Goal: Information Seeking & Learning: Learn about a topic

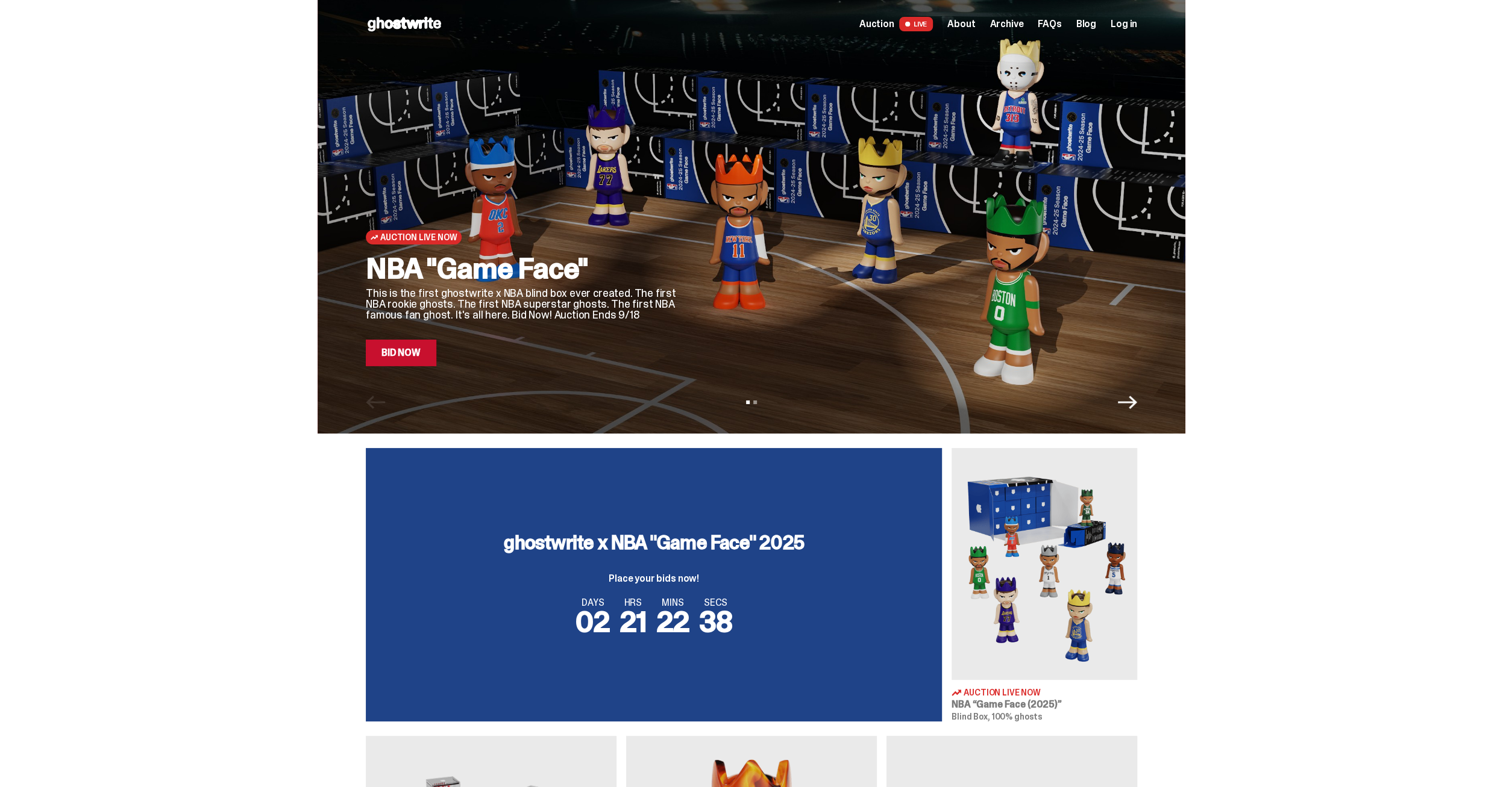
click at [1018, 29] on span "Archive" at bounding box center [1006, 25] width 34 height 10
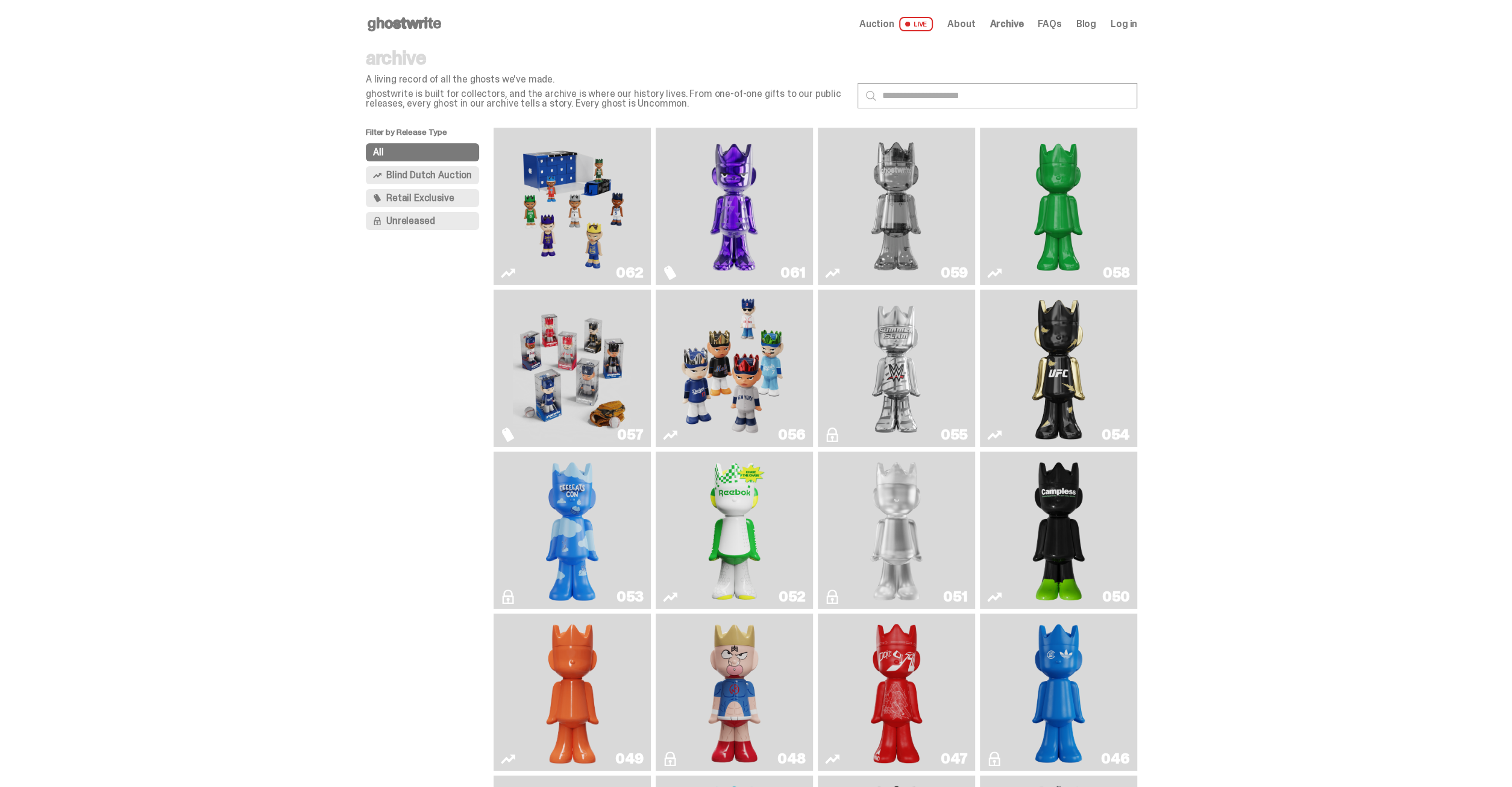
click at [722, 183] on img "Fantasy" at bounding box center [734, 206] width 118 height 148
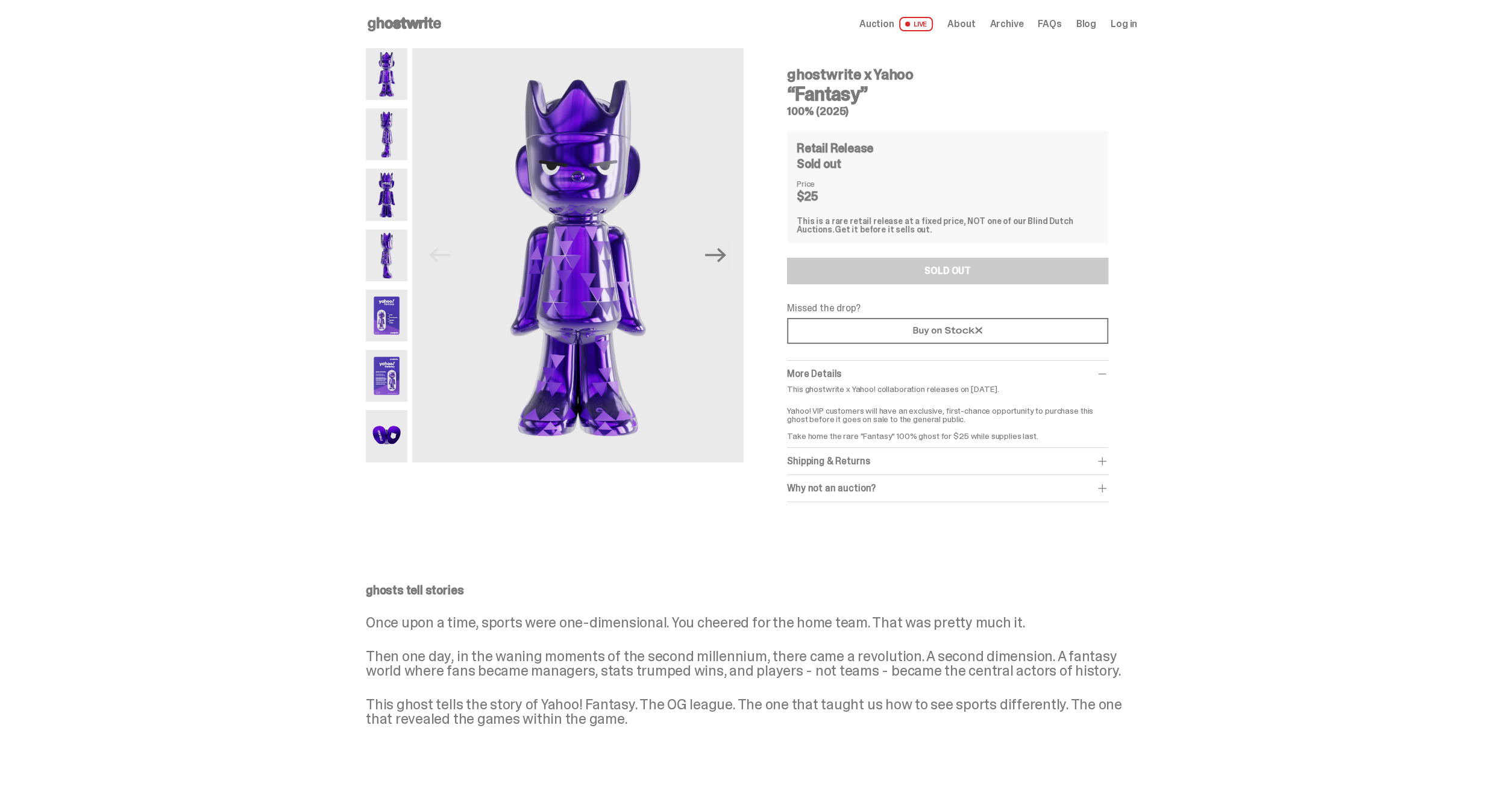
drag, startPoint x: 863, startPoint y: 111, endPoint x: 792, endPoint y: 74, distance: 80.1
click at [792, 74] on div "ghostwrite x Yahoo “Fantasy” 100% (2025)" at bounding box center [948, 88] width 322 height 59
copy div "ghostwrite x Yahoo “Fantasy” 100% (2025)"
click at [1285, 133] on div "ghostwrite x Yahoo “Fantasy” 100% (2025) Previous Next ghostwrite x Yahoo “Fant…" at bounding box center [751, 287] width 1502 height 478
drag, startPoint x: 876, startPoint y: 96, endPoint x: 787, endPoint y: 73, distance: 91.9
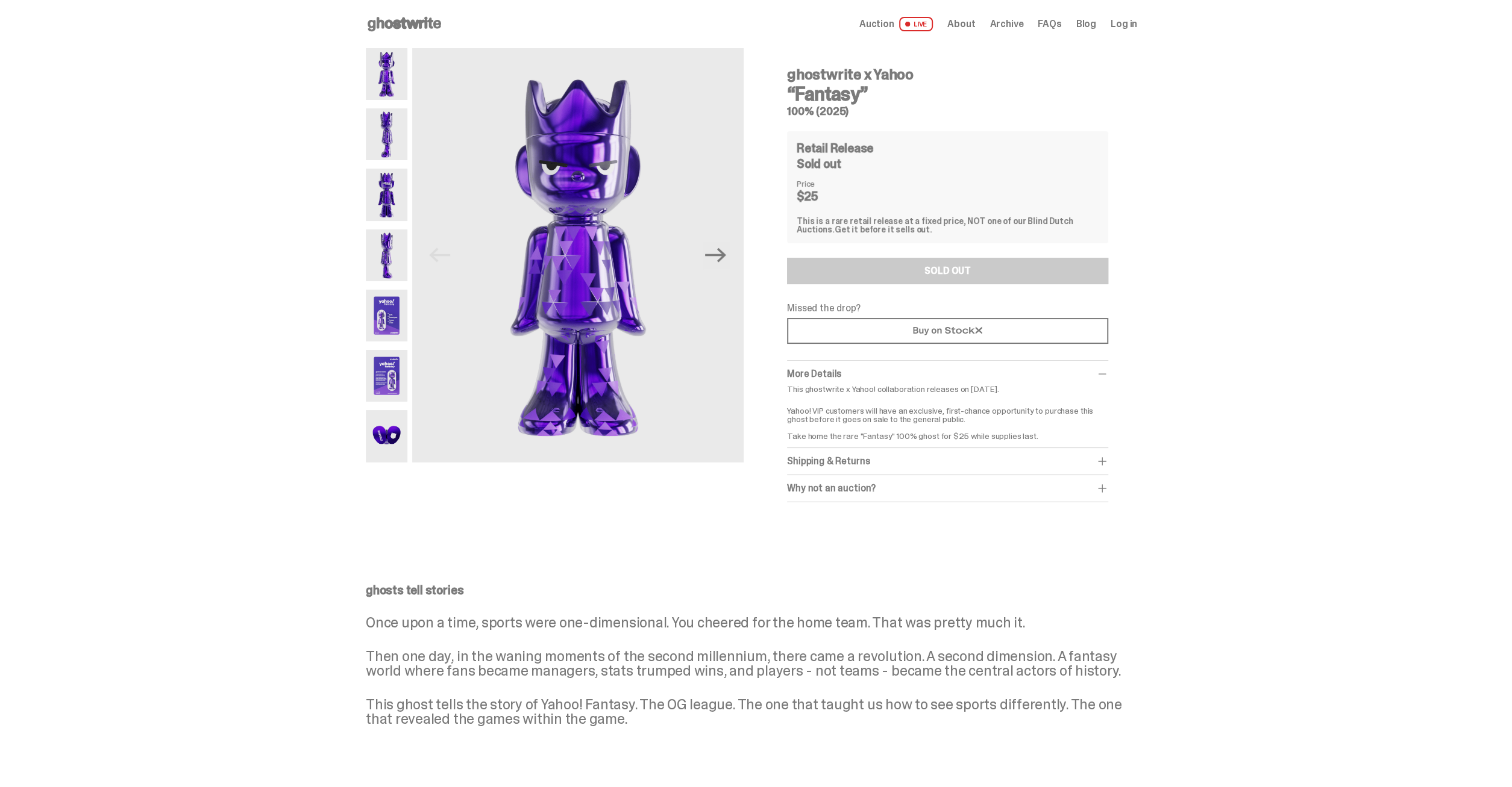
click at [787, 73] on div "ghostwrite x Yahoo “Fantasy” 100% (2025) Retail Release Sold out Price $25 This…" at bounding box center [947, 275] width 379 height 455
copy div "ghostwrite x Yahoo “Fantasy”"
click at [580, 184] on img at bounding box center [578, 255] width 331 height 414
click at [721, 256] on icon "Next" at bounding box center [715, 255] width 21 height 15
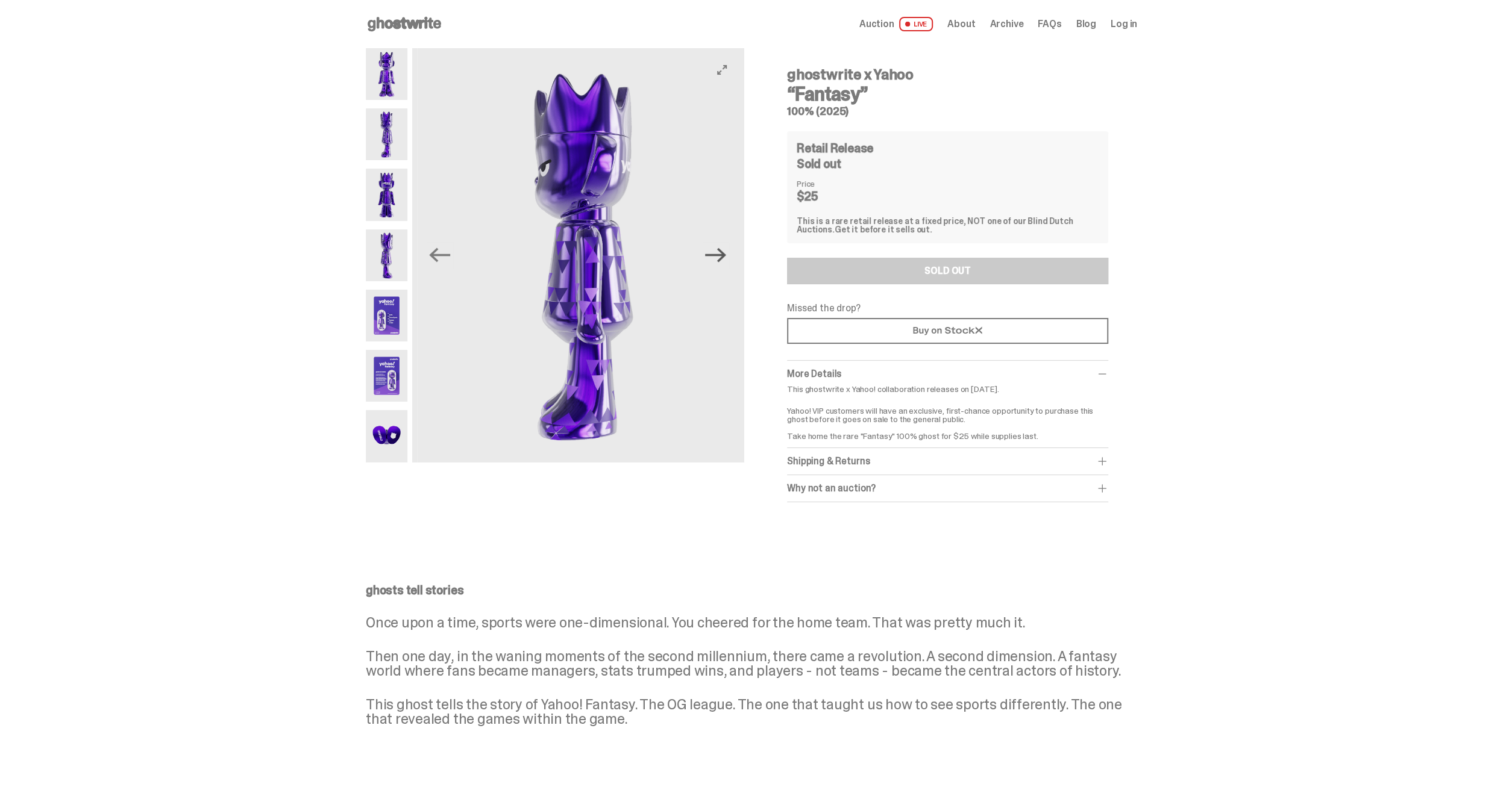
click at [721, 256] on icon "Next" at bounding box center [715, 255] width 21 height 15
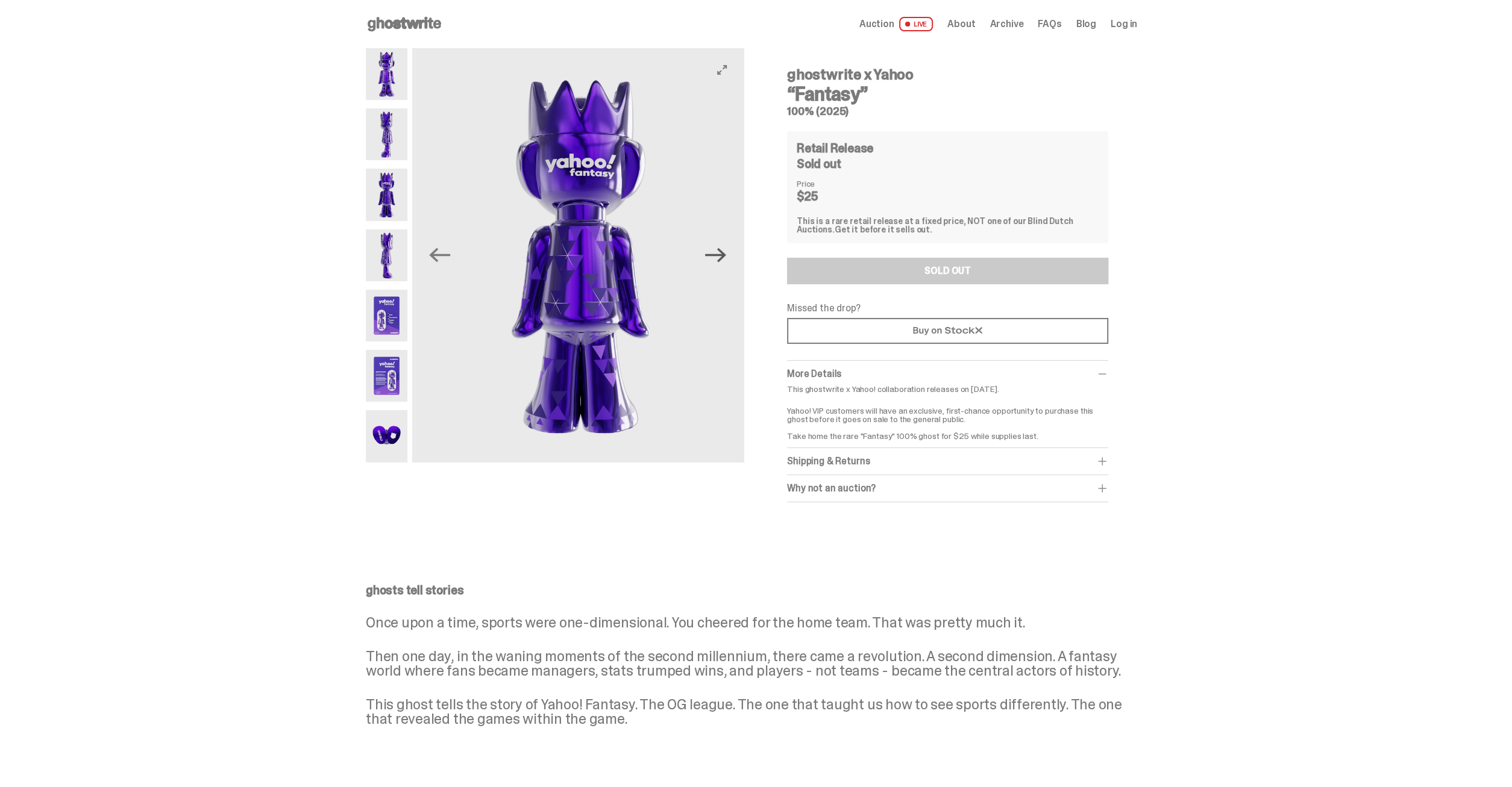
click at [721, 256] on icon "Next" at bounding box center [715, 255] width 21 height 15
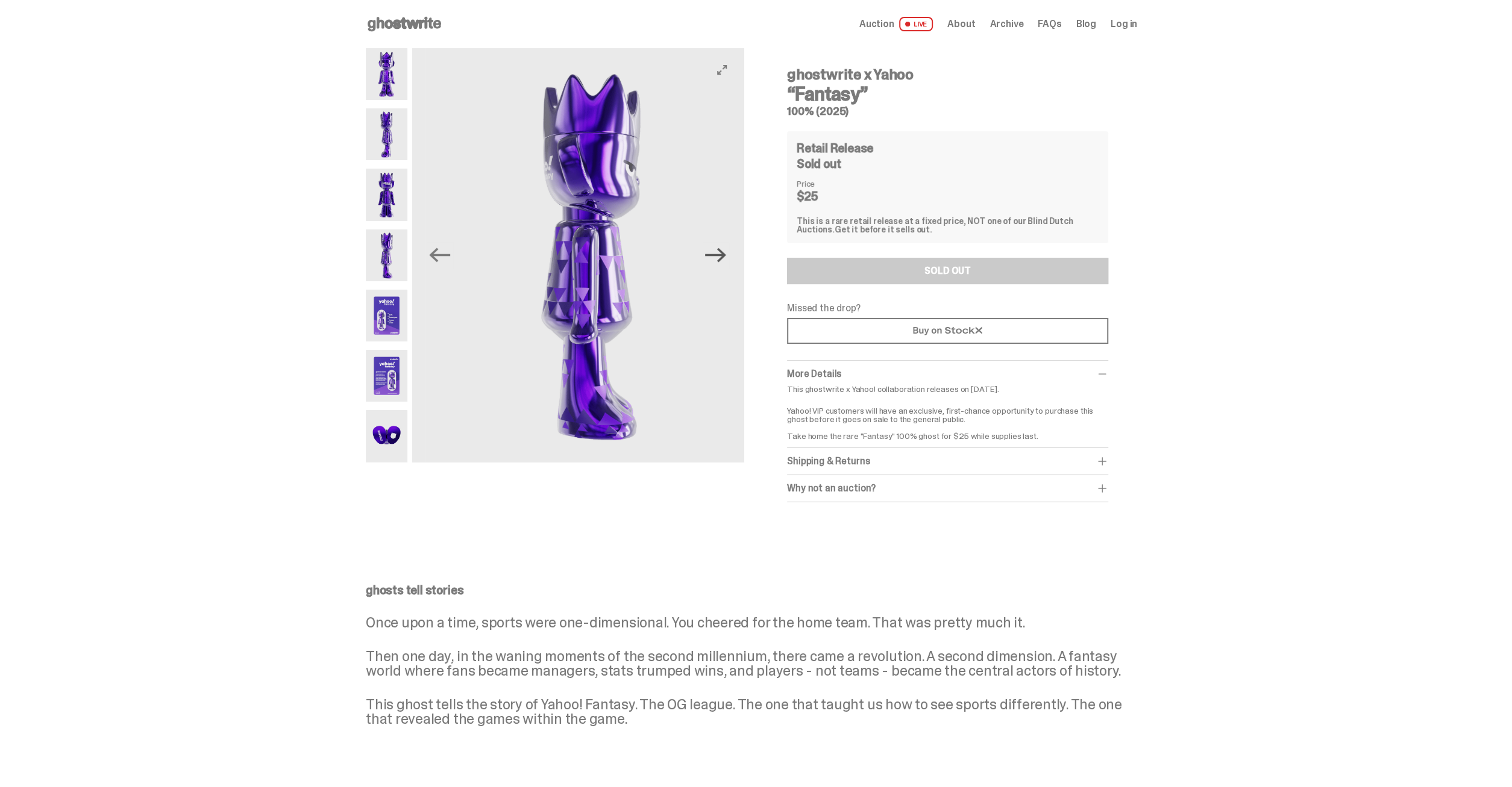
click at [721, 256] on icon "Next" at bounding box center [715, 255] width 21 height 15
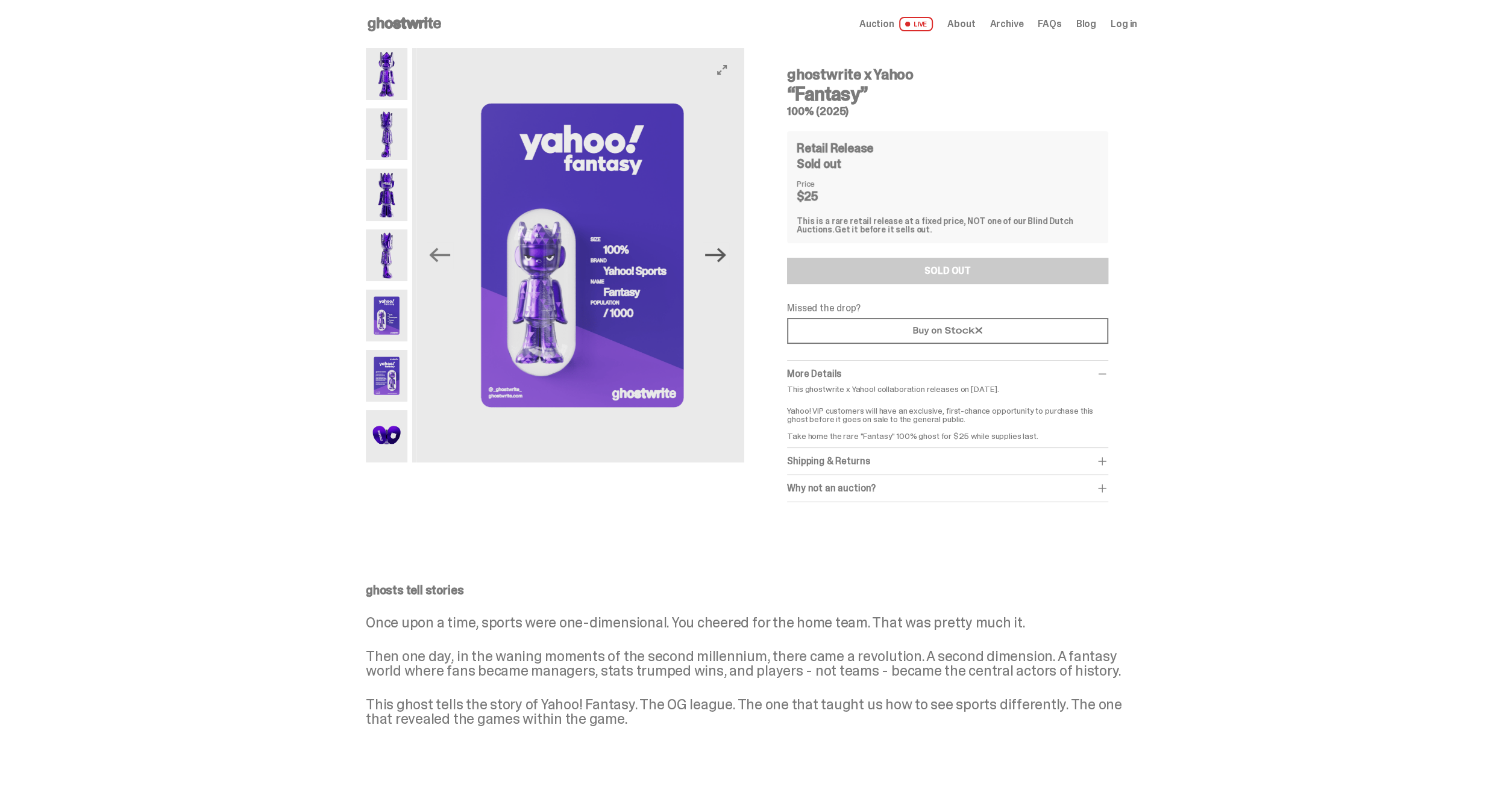
click at [721, 256] on icon "Next" at bounding box center [715, 255] width 21 height 15
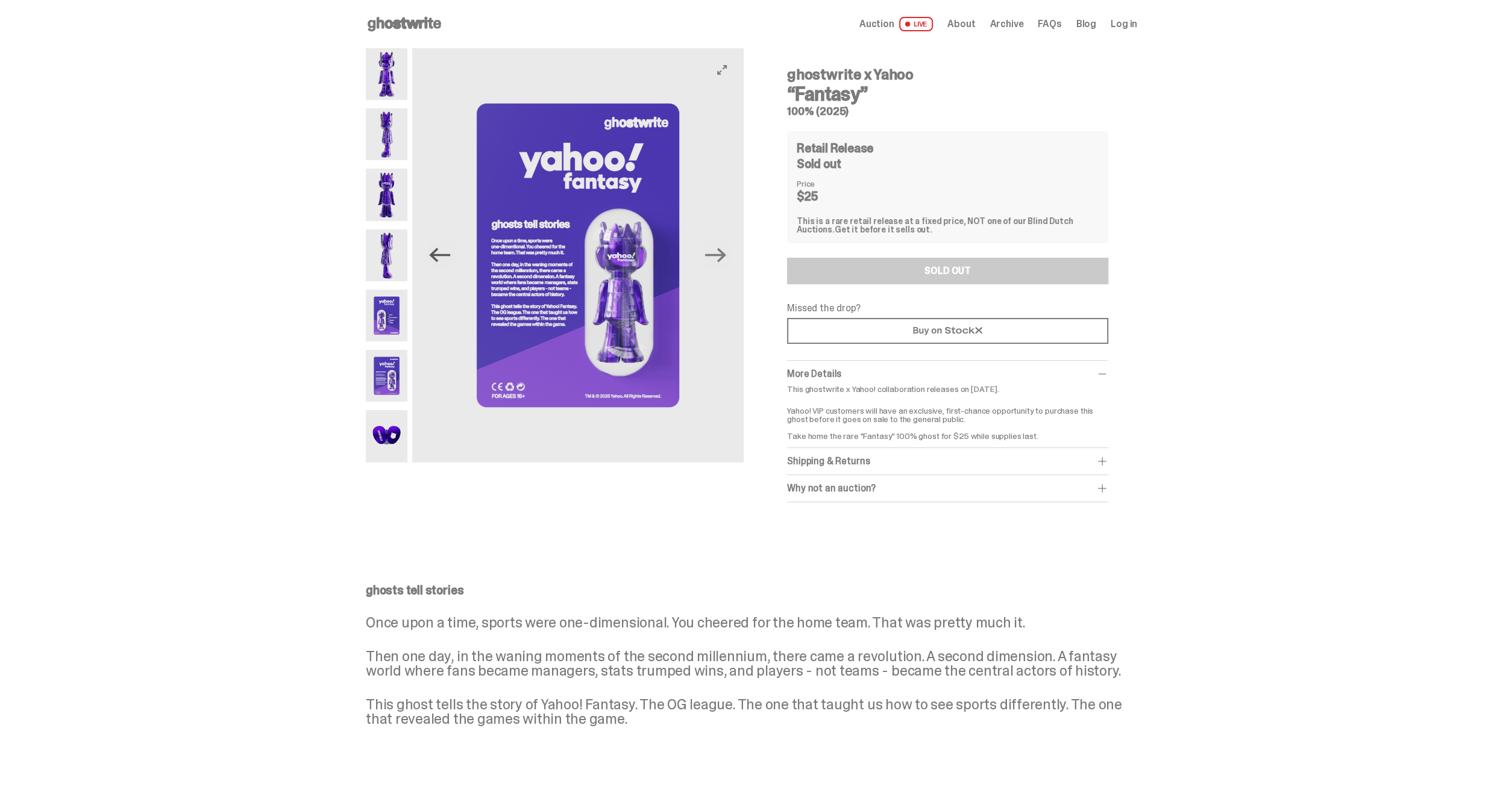
click at [437, 259] on icon "Previous" at bounding box center [439, 254] width 21 height 21
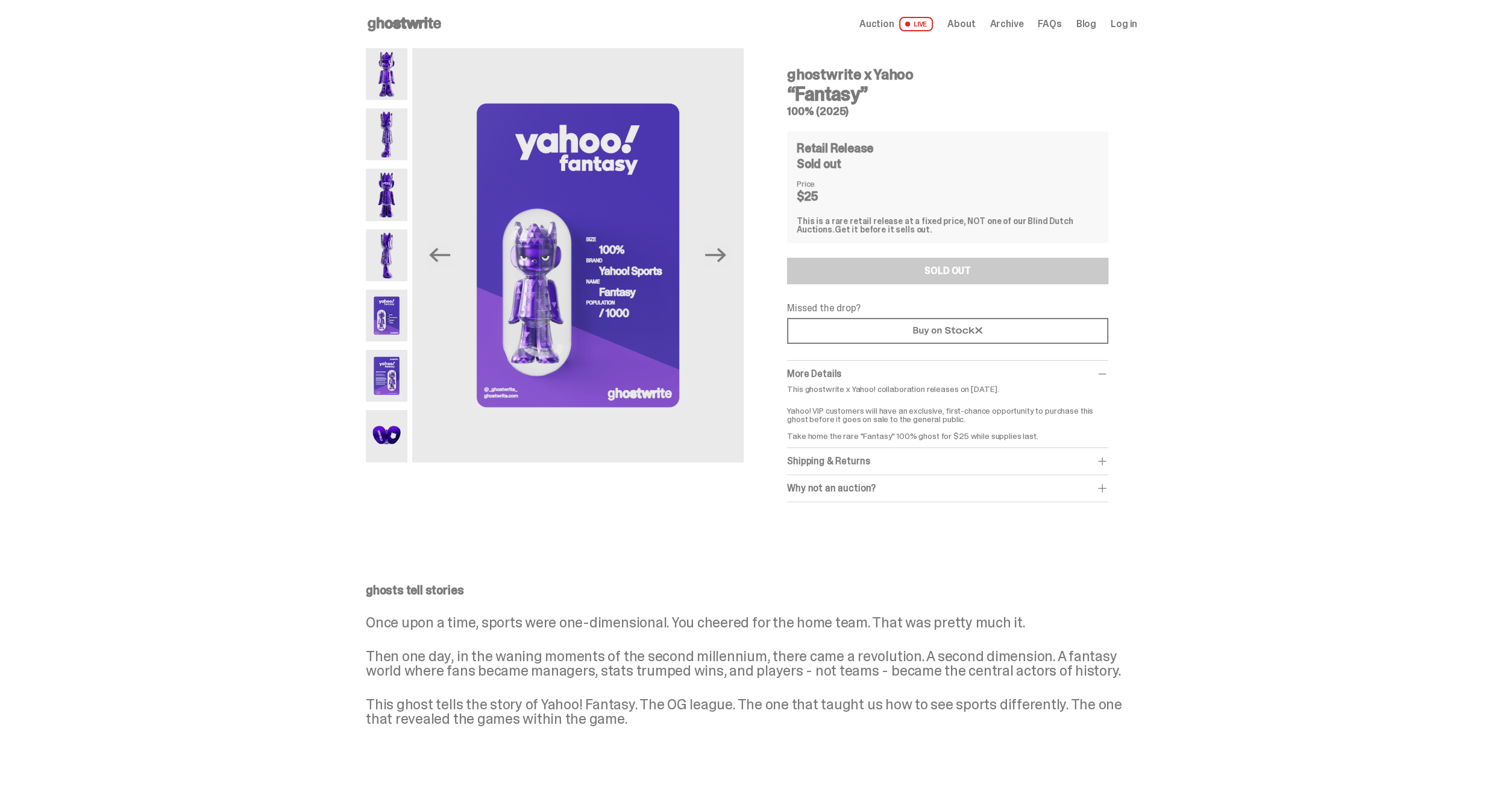
click at [209, 264] on div "ghostwrite x Yahoo “Fantasy” 100% (2025) Previous Next ghostwrite x Yahoo “Fant…" at bounding box center [751, 287] width 1502 height 478
click at [37, 227] on div "ghostwrite x Yahoo “Fantasy” 100% (2025) Previous Next ghostwrite x Yahoo “Fant…" at bounding box center [751, 287] width 1502 height 478
click at [925, 329] on use at bounding box center [947, 330] width 69 height 9
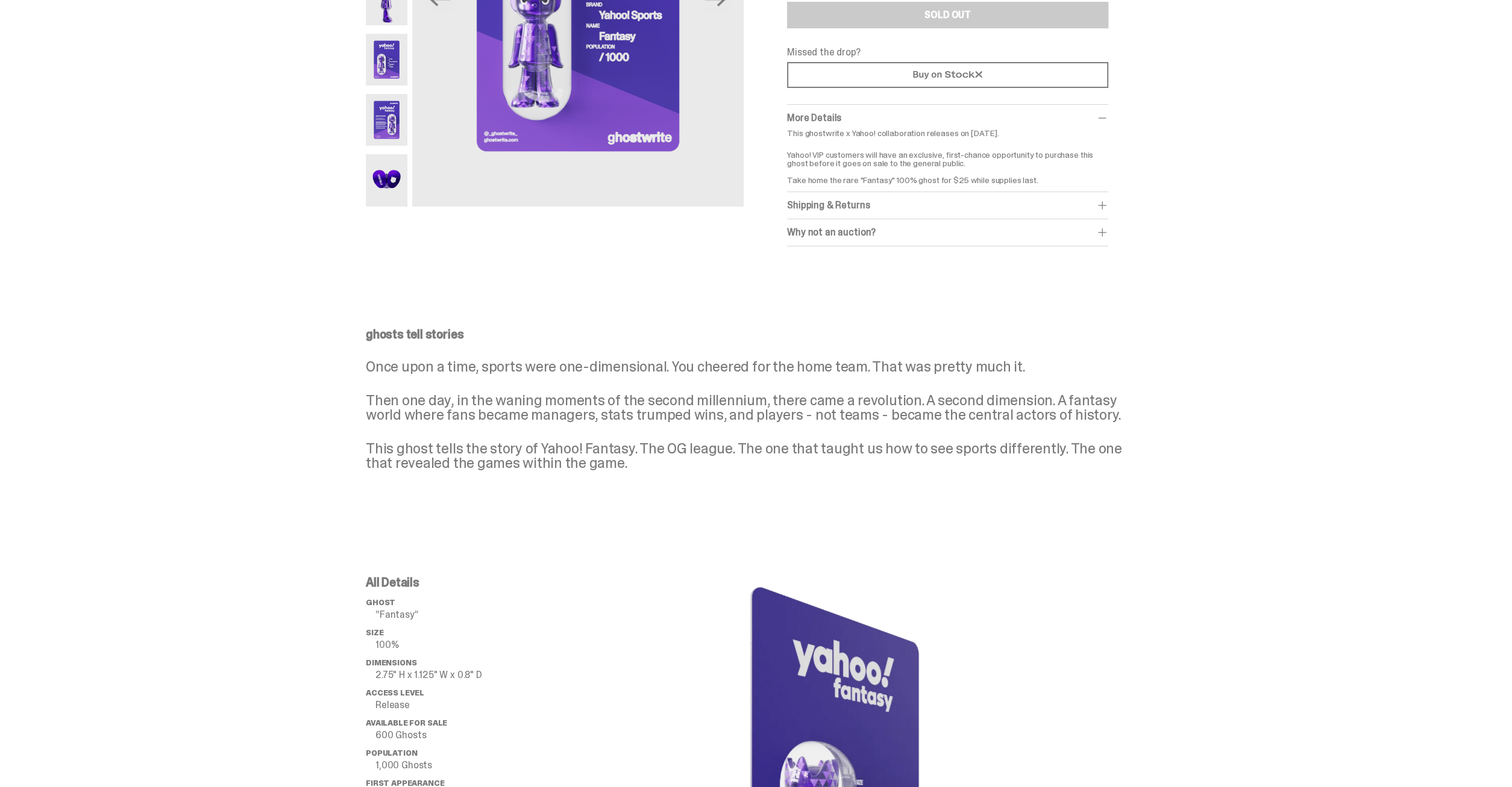
scroll to position [106, 0]
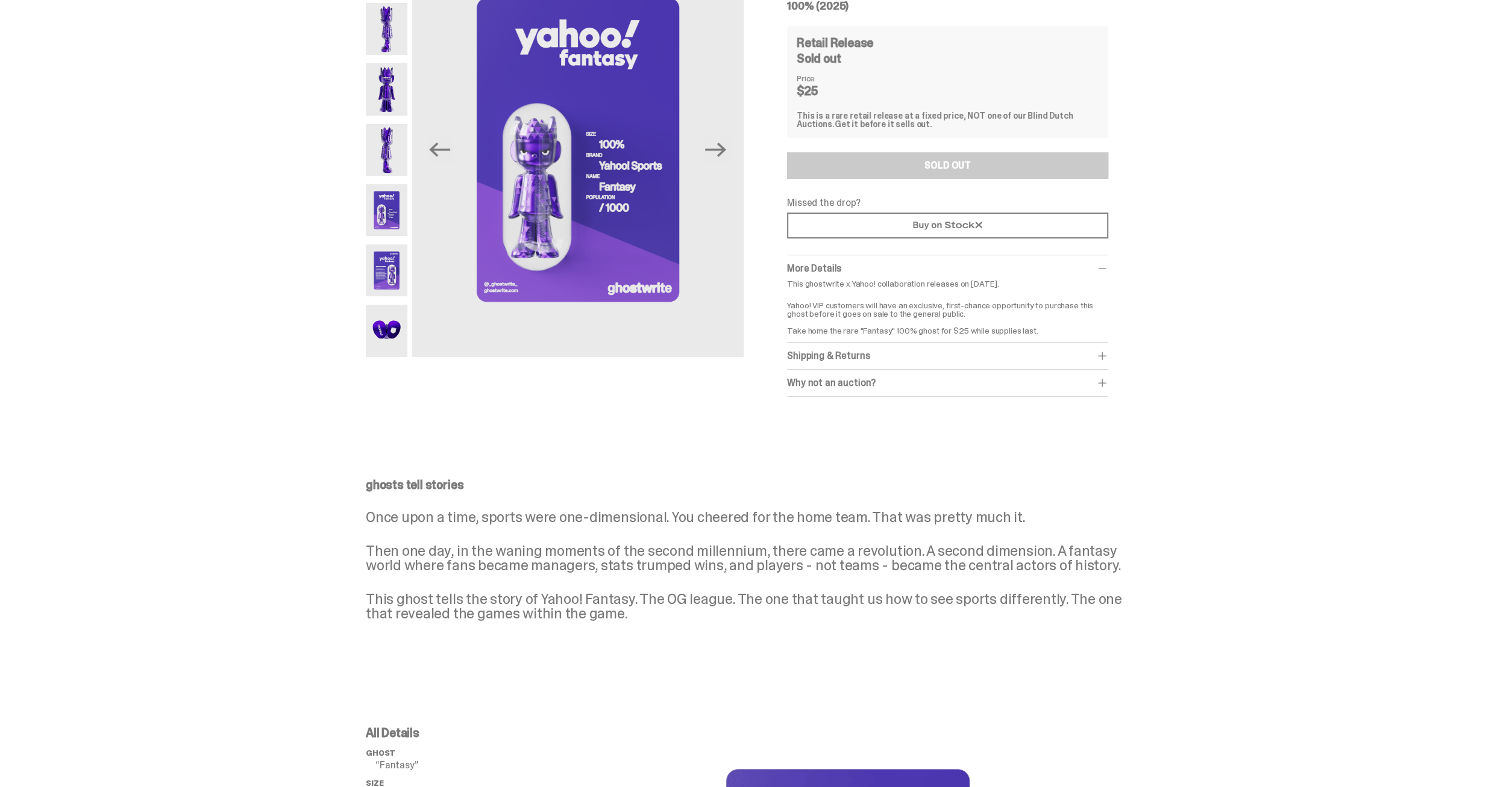
click at [894, 356] on div "Shipping & Returns" at bounding box center [948, 356] width 322 height 12
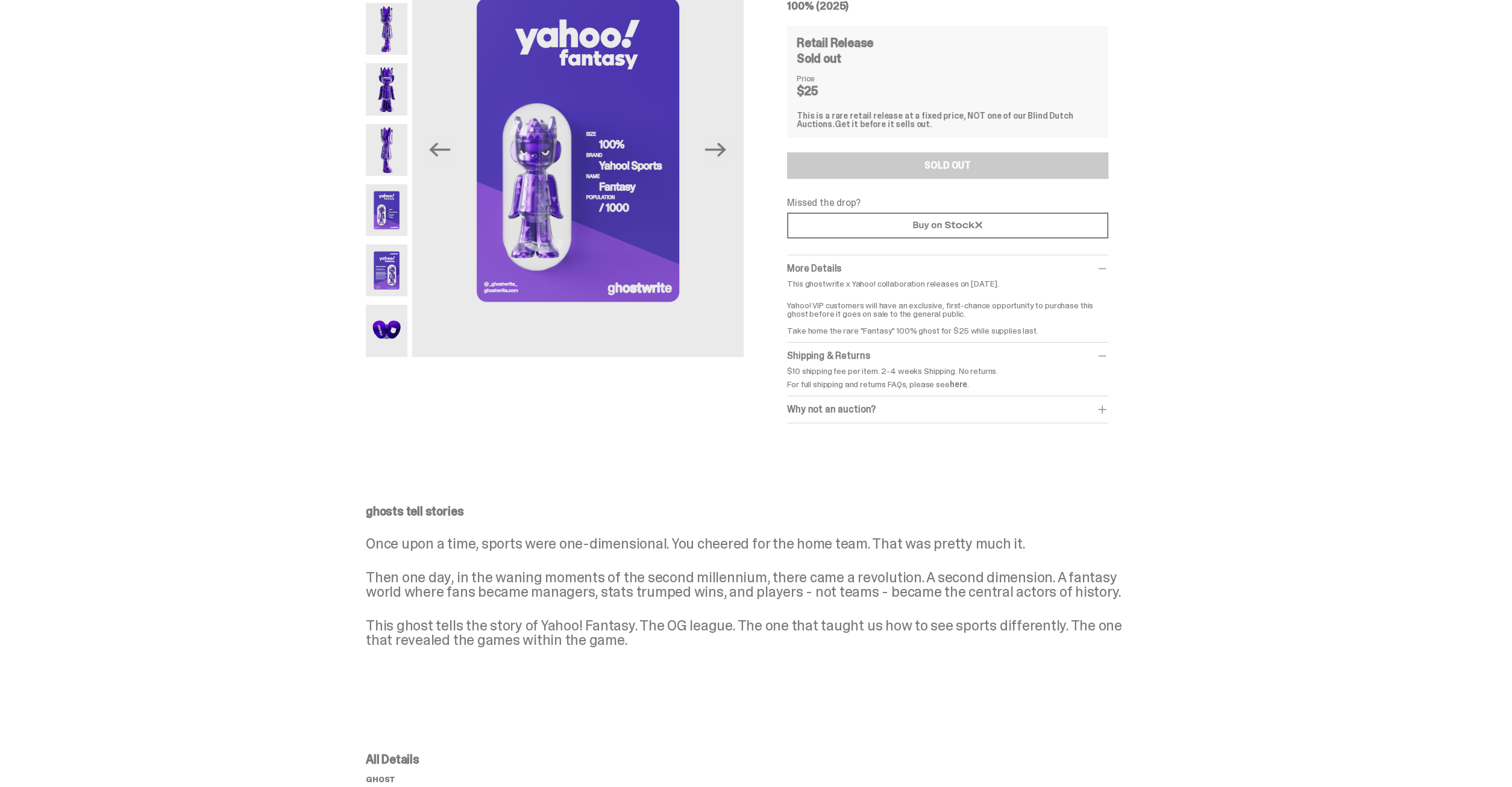
click at [883, 408] on div "Why not an auction?" at bounding box center [948, 409] width 322 height 12
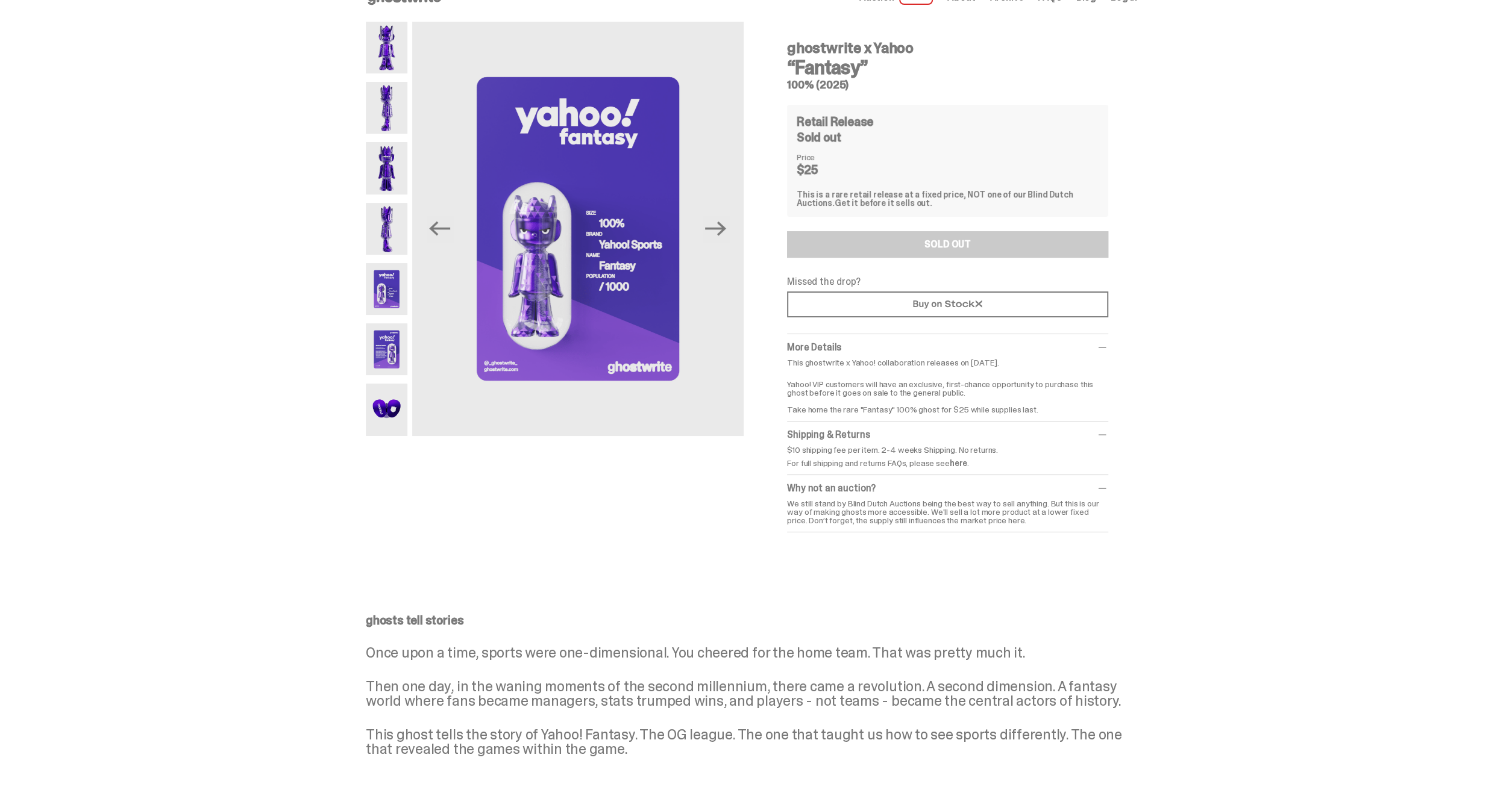
scroll to position [0, 0]
